Goal: Task Accomplishment & Management: Use online tool/utility

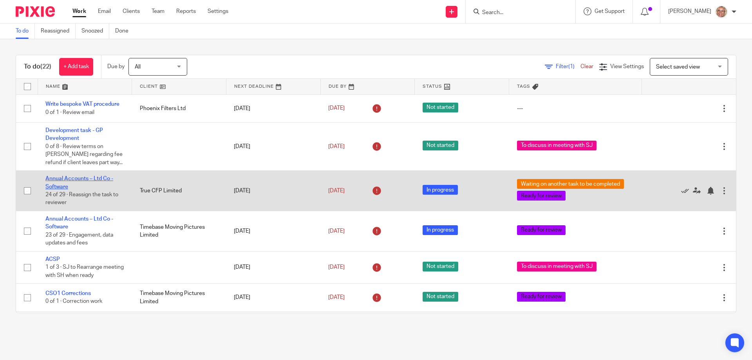
scroll to position [117, 0]
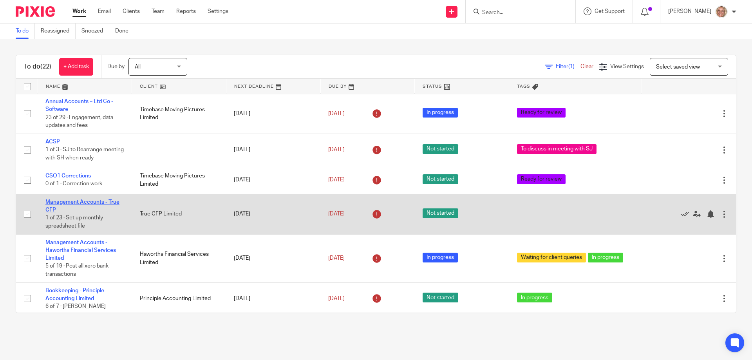
click at [72, 201] on link "Management Accounts - True CFP" at bounding box center [82, 205] width 74 height 13
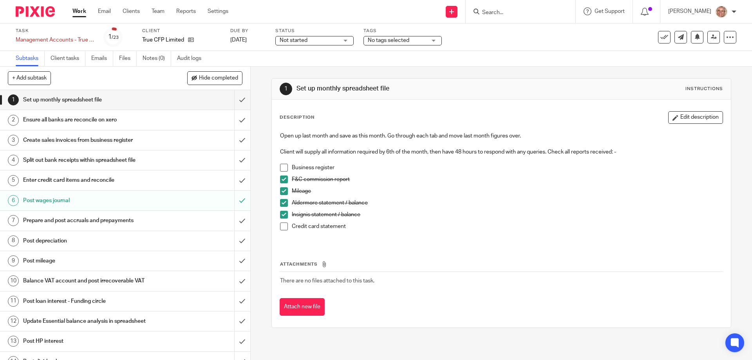
click at [281, 167] on span at bounding box center [284, 168] width 8 height 8
click at [103, 120] on h1 "Ensure all banks are reconcile on xero" at bounding box center [91, 120] width 136 height 12
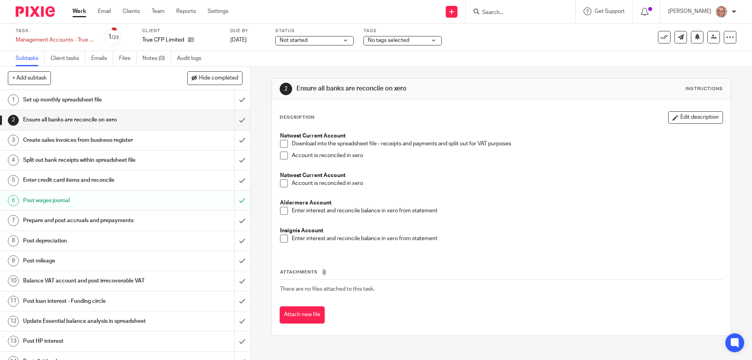
click at [282, 157] on span at bounding box center [284, 156] width 8 height 8
click at [280, 183] on span at bounding box center [284, 183] width 8 height 8
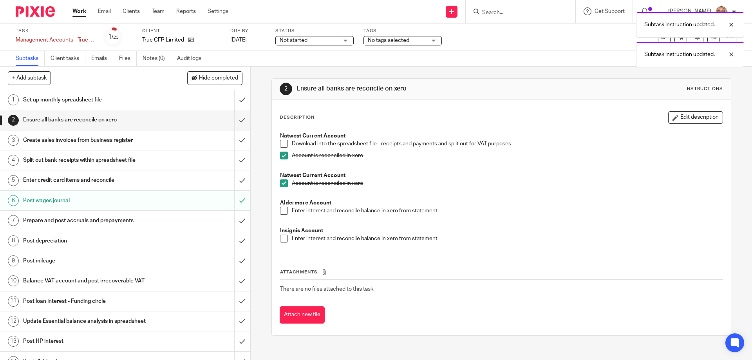
click at [282, 212] on span at bounding box center [284, 211] width 8 height 8
click at [282, 239] on span at bounding box center [284, 239] width 8 height 8
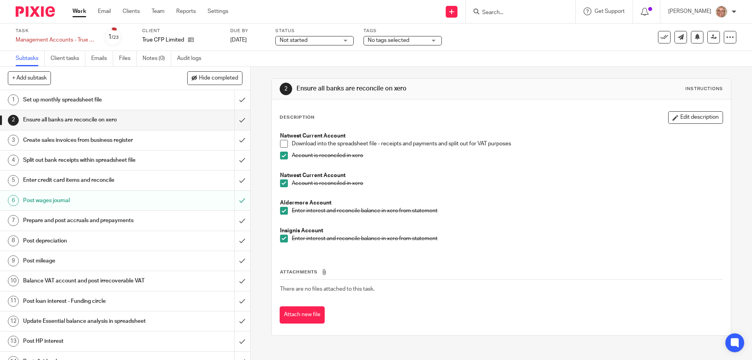
click at [81, 14] on link "Work" at bounding box center [79, 11] width 14 height 8
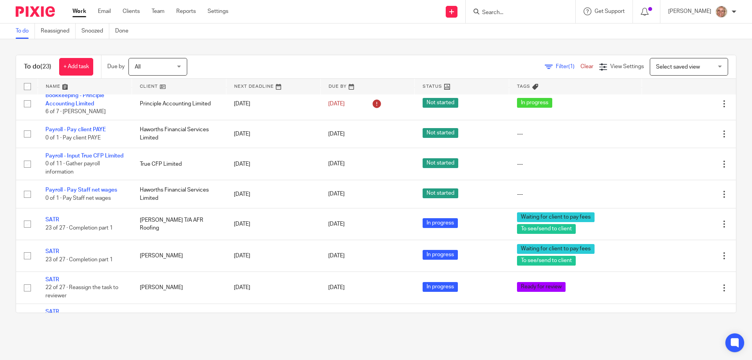
scroll to position [593, 0]
